Goal: Entertainment & Leisure: Participate in discussion

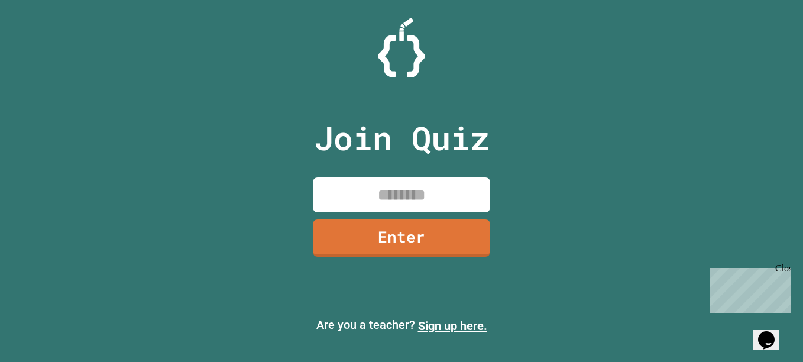
click at [374, 205] on input at bounding box center [401, 194] width 177 height 35
type input "********"
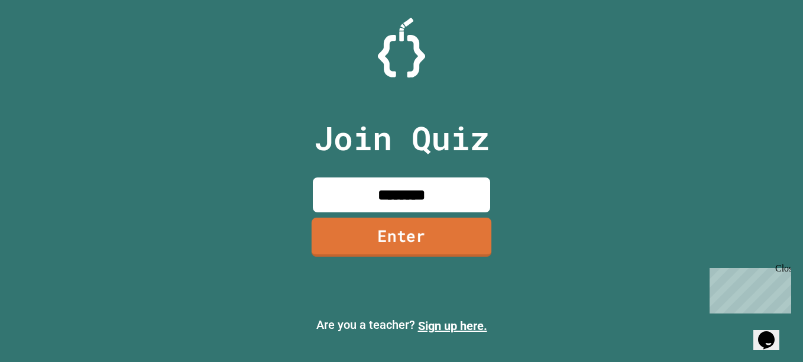
click at [394, 231] on link "Enter" at bounding box center [402, 237] width 180 height 39
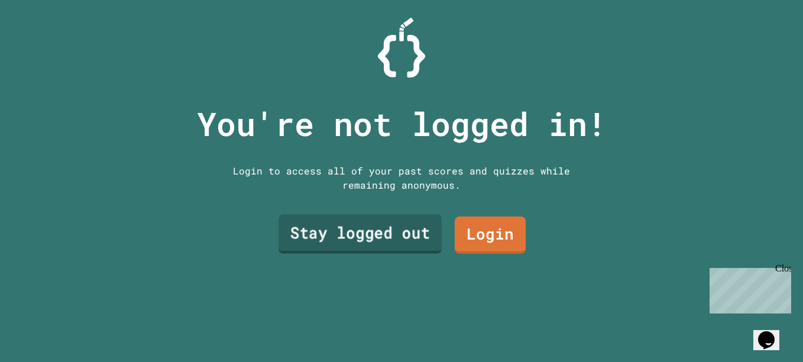
click at [359, 229] on link "Stay logged out" at bounding box center [360, 233] width 163 height 39
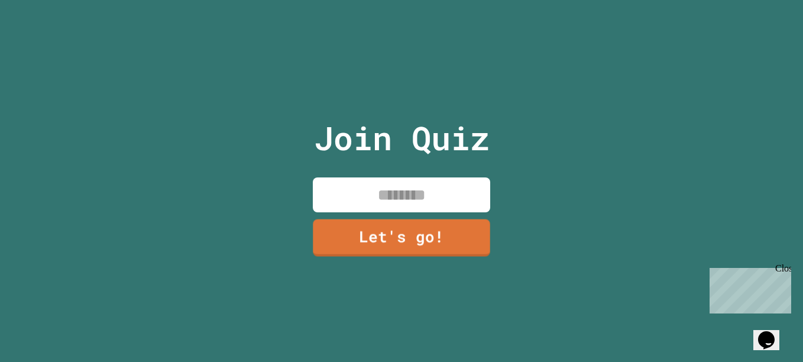
click at [397, 179] on input at bounding box center [401, 194] width 177 height 35
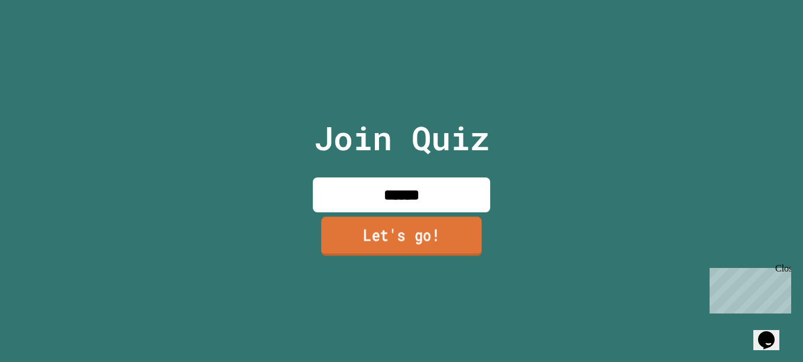
type input "******"
drag, startPoint x: 454, startPoint y: 224, endPoint x: 448, endPoint y: 234, distance: 11.2
click at [448, 234] on link "Let's go!" at bounding box center [401, 236] width 161 height 39
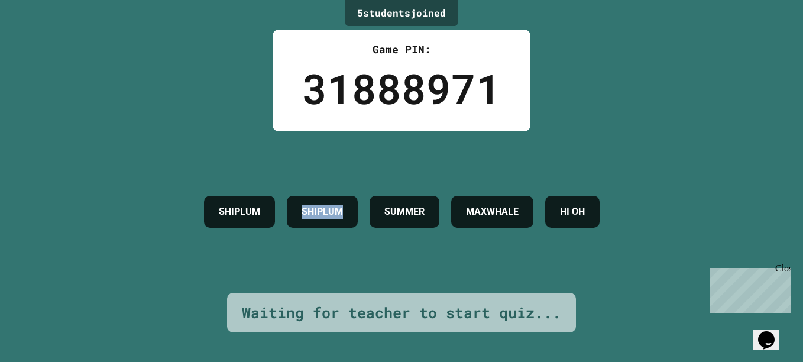
drag, startPoint x: 329, startPoint y: 186, endPoint x: 220, endPoint y: 199, distance: 109.6
click at [220, 199] on div "SHIPLUM SHIPLUM SUMMER MAXWHALE HI [GEOGRAPHIC_DATA]" at bounding box center [401, 212] width 407 height 44
drag, startPoint x: 391, startPoint y: 216, endPoint x: 451, endPoint y: 215, distance: 60.3
click at [439, 215] on div "SUMMER" at bounding box center [405, 212] width 70 height 32
drag, startPoint x: 453, startPoint y: 215, endPoint x: 518, endPoint y: 208, distance: 65.4
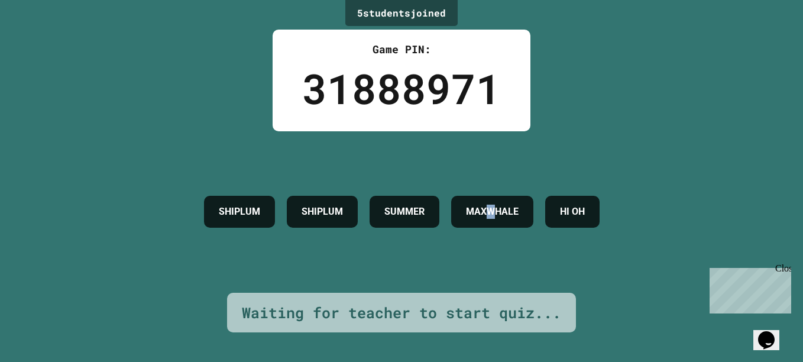
click at [518, 208] on h4 "MAXWHALE" at bounding box center [492, 212] width 53 height 14
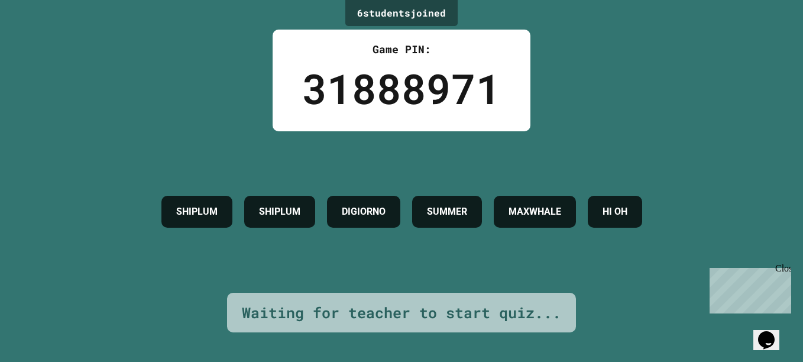
drag, startPoint x: 518, startPoint y: 208, endPoint x: 555, endPoint y: 202, distance: 37.1
click at [551, 202] on div "SHIPLUM SHIPLUM DIGIORNO SUMMER MAXWHALE HI [GEOGRAPHIC_DATA]" at bounding box center [402, 212] width 493 height 44
drag, startPoint x: 555, startPoint y: 202, endPoint x: 510, endPoint y: 206, distance: 45.1
click at [510, 206] on div "SHIPLUM SHIPLUM DIGIORNO SUMMER MAXWHALE HI [GEOGRAPHIC_DATA]" at bounding box center [402, 212] width 493 height 44
drag, startPoint x: 506, startPoint y: 205, endPoint x: 405, endPoint y: 195, distance: 101.6
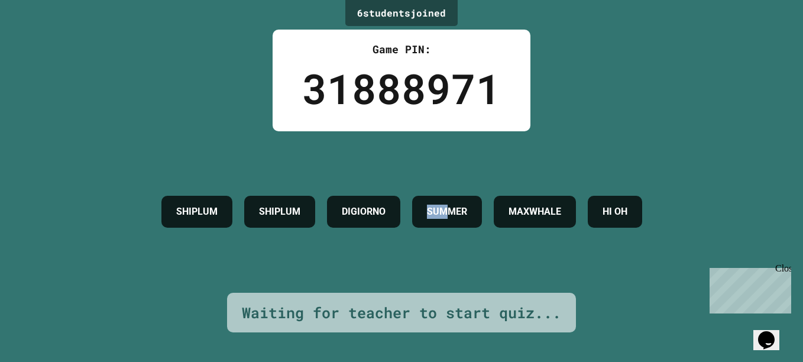
click at [405, 195] on div "SHIPLUM SHIPLUM DIGIORNO SUMMER MAXWHALE HI [GEOGRAPHIC_DATA]" at bounding box center [402, 212] width 493 height 44
drag, startPoint x: 679, startPoint y: 185, endPoint x: 645, endPoint y: 208, distance: 41.3
click at [648, 205] on div "SHIPLUM SHIPLUM DIGIORNO SUMMER MAXWHALE HI [GEOGRAPHIC_DATA]" at bounding box center [402, 212] width 493 height 44
drag, startPoint x: 642, startPoint y: 212, endPoint x: 597, endPoint y: 203, distance: 45.9
click at [561, 205] on h4 "MAXWHALE" at bounding box center [535, 212] width 53 height 14
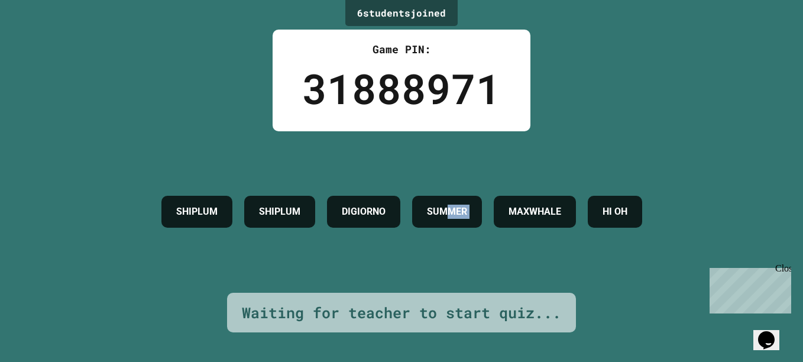
drag, startPoint x: 597, startPoint y: 203, endPoint x: 453, endPoint y: 202, distance: 143.7
click at [453, 202] on div "SHIPLUM SHIPLUM DIGIORNO SUMMER MAXWHALE HI [GEOGRAPHIC_DATA]" at bounding box center [402, 212] width 493 height 44
drag, startPoint x: 453, startPoint y: 202, endPoint x: 325, endPoint y: 198, distance: 128.4
click at [342, 205] on h4 "DIGIORNO" at bounding box center [364, 212] width 44 height 14
drag, startPoint x: 325, startPoint y: 198, endPoint x: 233, endPoint y: 194, distance: 91.8
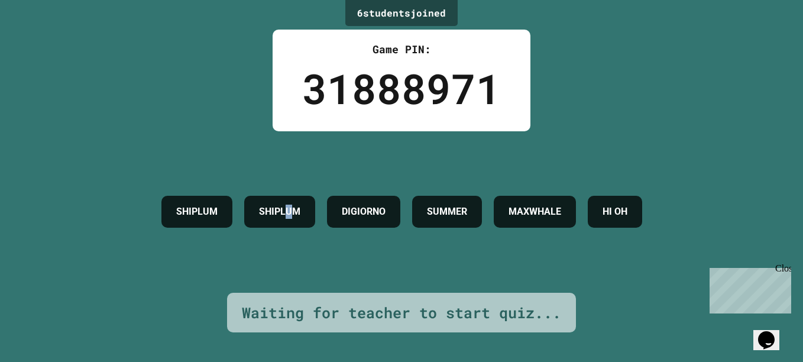
click at [244, 196] on div "SHIPLUM" at bounding box center [279, 212] width 71 height 32
drag, startPoint x: 233, startPoint y: 194, endPoint x: 122, endPoint y: 198, distance: 111.2
click at [161, 198] on div "SHIPLUM" at bounding box center [196, 212] width 71 height 32
click at [617, 166] on div "SHIPLUM SHIPLUM DIGIORNO SUMMER MAXWHALE HI [GEOGRAPHIC_DATA]" at bounding box center [402, 211] width 493 height 161
drag, startPoint x: 593, startPoint y: 216, endPoint x: 482, endPoint y: 203, distance: 112.0
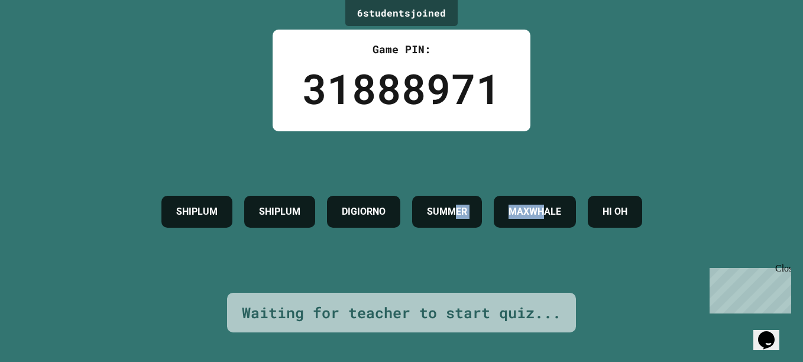
click at [478, 203] on div "SHIPLUM SHIPLUM DIGIORNO SUMMER MAXWHALE HI [GEOGRAPHIC_DATA]" at bounding box center [402, 211] width 493 height 161
drag, startPoint x: 482, startPoint y: 203, endPoint x: 683, endPoint y: 167, distance: 204.3
click at [648, 167] on div "SHIPLUM SHIPLUM DIGIORNO SUMMER MAXWHALE HI [GEOGRAPHIC_DATA]" at bounding box center [402, 211] width 493 height 161
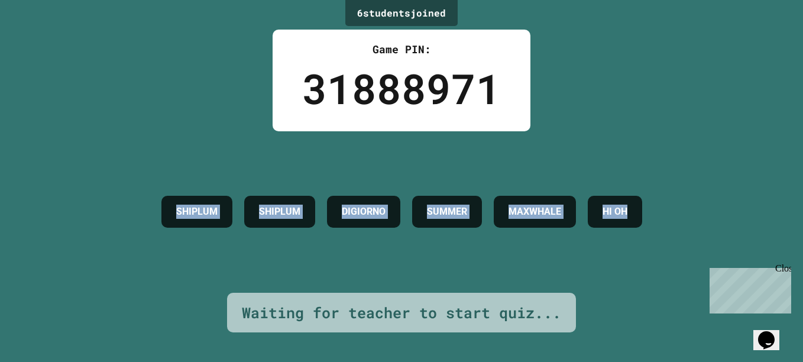
drag, startPoint x: 683, startPoint y: 167, endPoint x: 9, endPoint y: 176, distance: 673.7
click at [9, 177] on div "6 student s joined Game PIN: 31888971 SHIPLUM SHIPLUM DIGIORNO SUMMER MAXWHALE …" at bounding box center [401, 181] width 803 height 362
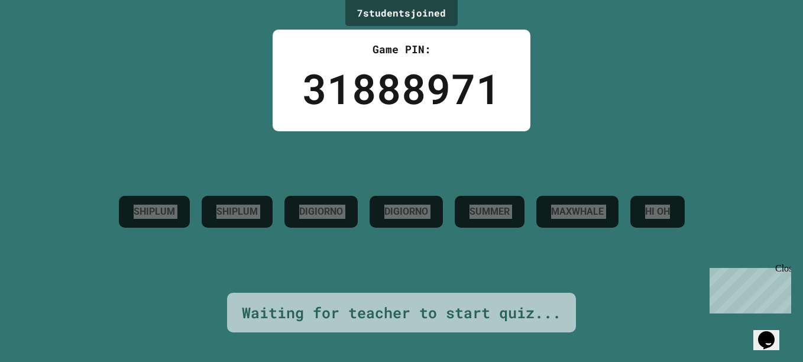
click at [787, 274] on div "Close" at bounding box center [782, 270] width 15 height 15
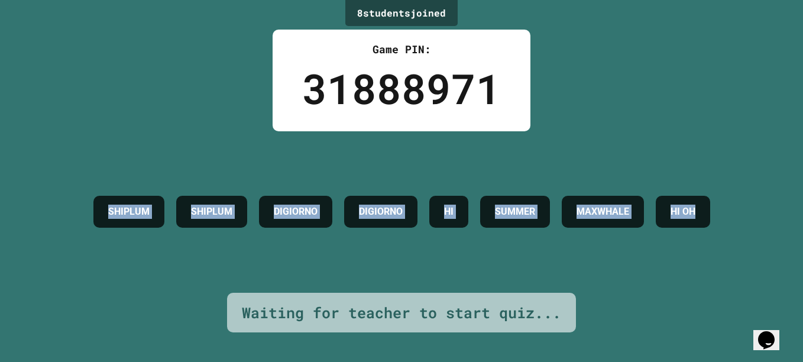
click at [668, 234] on div "SHIPLUM SHIPLUM DIGIORNO DIGIORNO HI SUMMER MAXWHALE HI [GEOGRAPHIC_DATA]" at bounding box center [402, 212] width 629 height 44
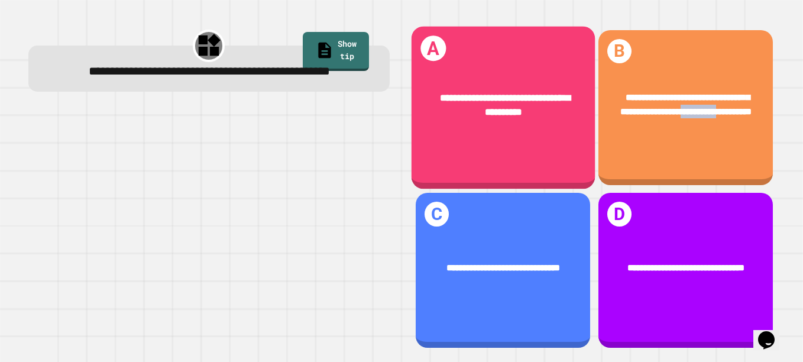
drag, startPoint x: 670, startPoint y: 147, endPoint x: 665, endPoint y: 143, distance: 6.7
click at [667, 144] on div "**********" at bounding box center [685, 107] width 183 height 163
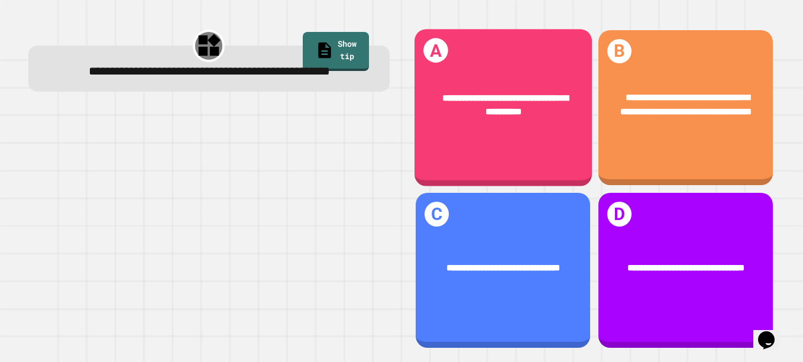
click at [571, 88] on div "**********" at bounding box center [502, 104] width 177 height 65
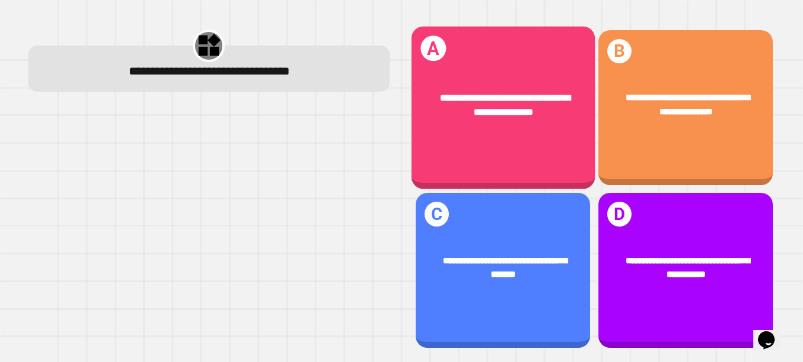
click at [532, 118] on div "**********" at bounding box center [502, 104] width 183 height 67
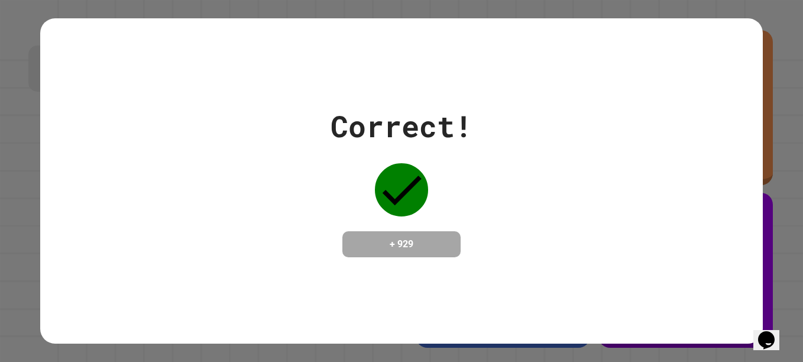
click at [778, 97] on div "Correct! + 929" at bounding box center [401, 181] width 803 height 362
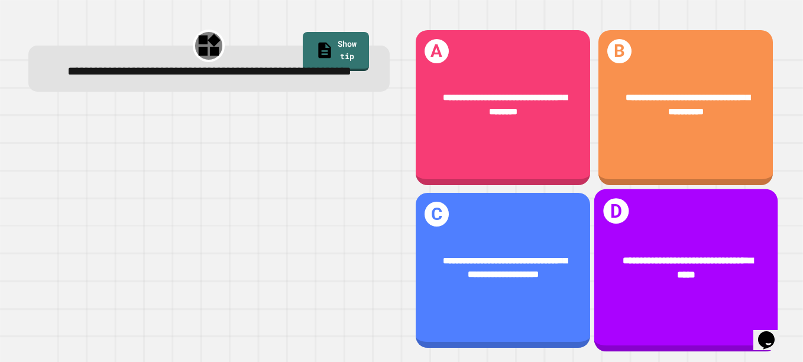
click at [652, 234] on div "**********" at bounding box center [685, 267] width 183 height 67
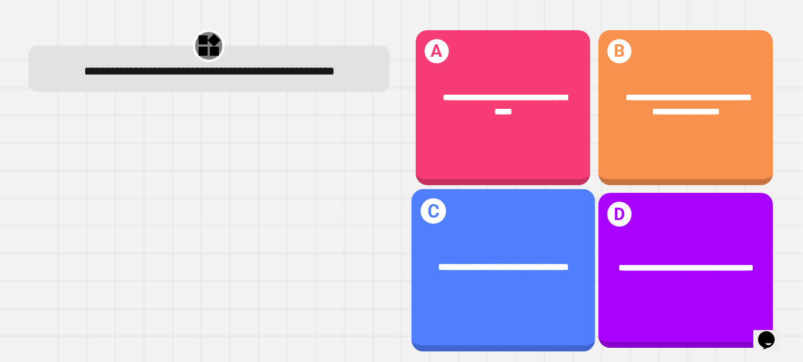
click at [570, 242] on div "**********" at bounding box center [502, 267] width 183 height 53
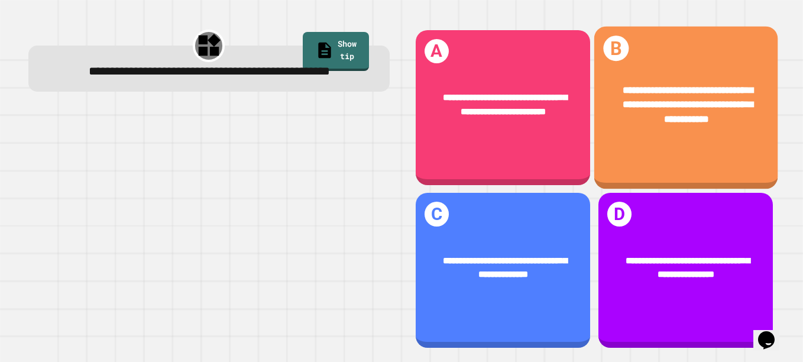
click at [654, 99] on span "**********" at bounding box center [688, 104] width 131 height 38
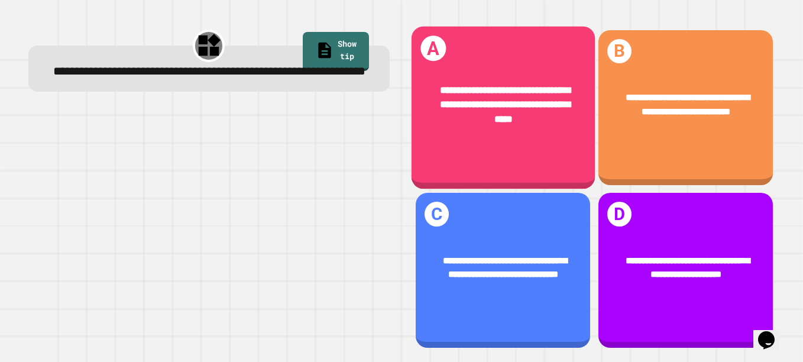
click at [551, 109] on div "**********" at bounding box center [503, 104] width 144 height 43
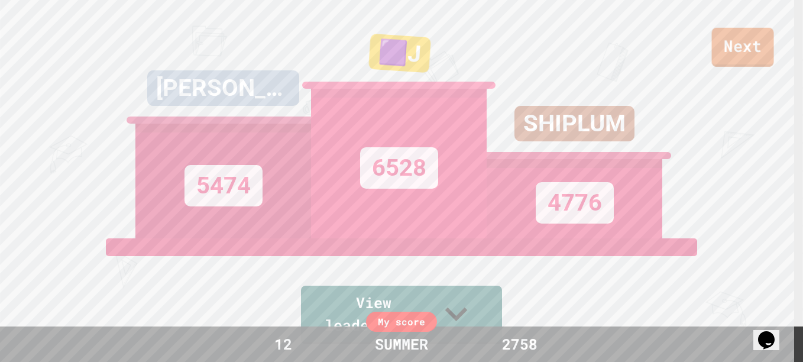
click at [735, 50] on link "Next" at bounding box center [743, 47] width 62 height 39
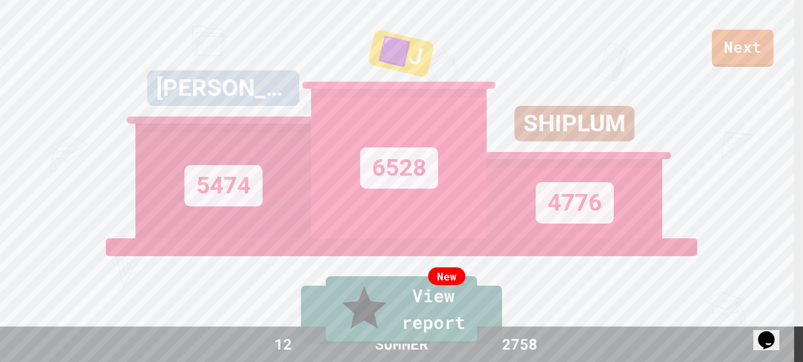
drag, startPoint x: 487, startPoint y: 157, endPoint x: 697, endPoint y: 276, distance: 240.8
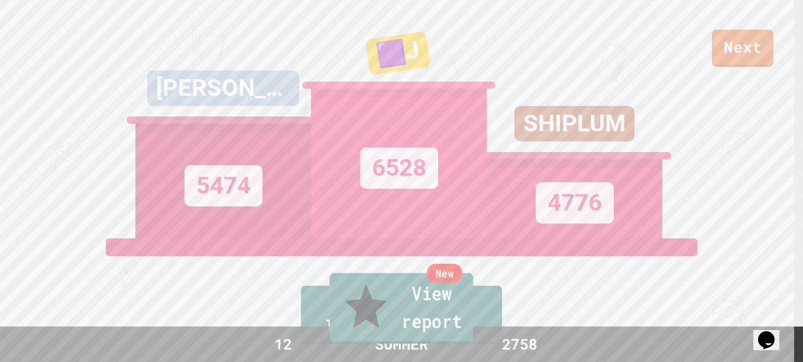
click at [467, 313] on link "New View report" at bounding box center [402, 308] width 144 height 71
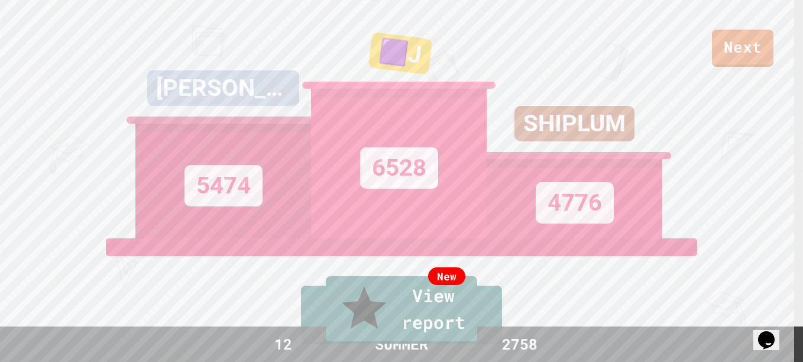
drag, startPoint x: 741, startPoint y: 24, endPoint x: 740, endPoint y: 30, distance: 5.9
